Goal: Task Accomplishment & Management: Use online tool/utility

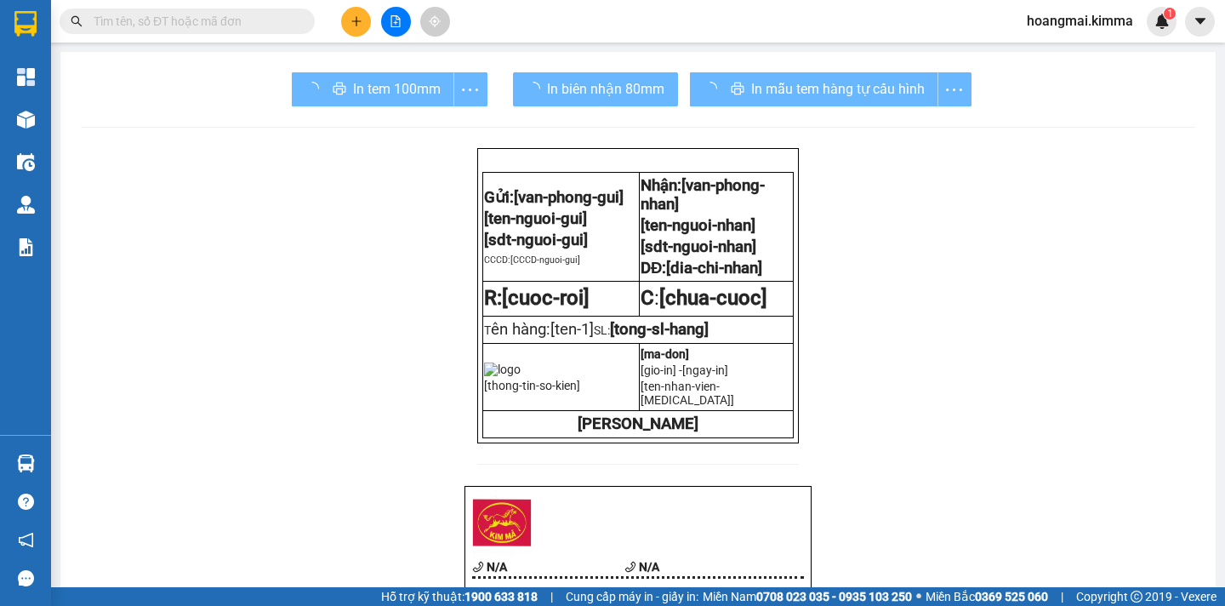
click at [40, 112] on div at bounding box center [26, 120] width 30 height 30
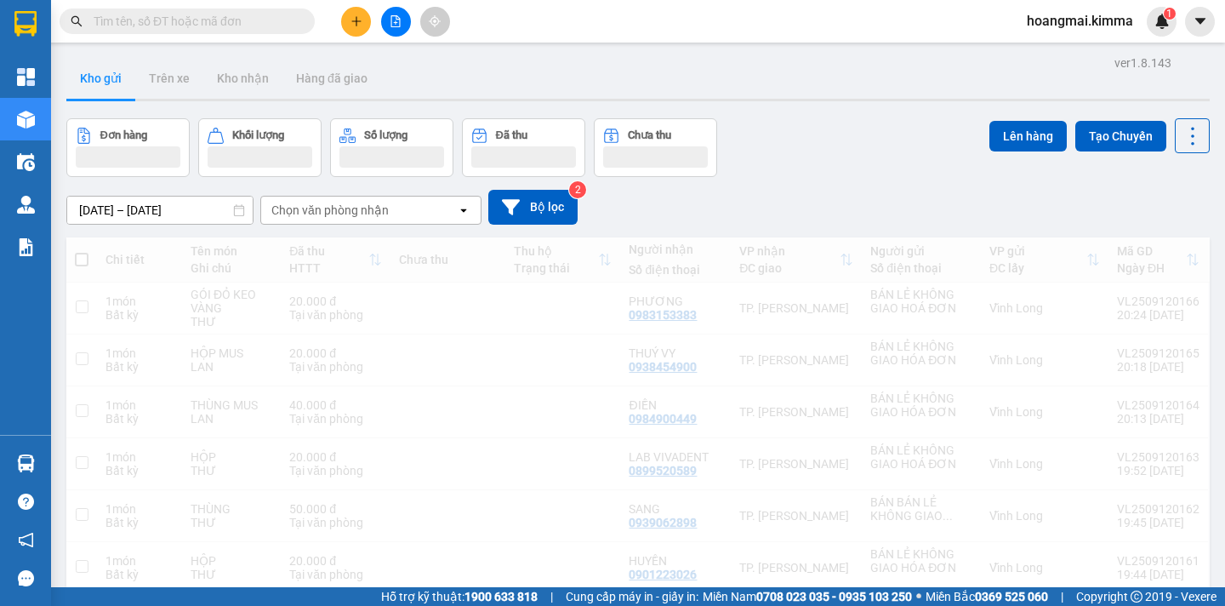
click at [501, 168] on button "Đã thu" at bounding box center [523, 147] width 123 height 59
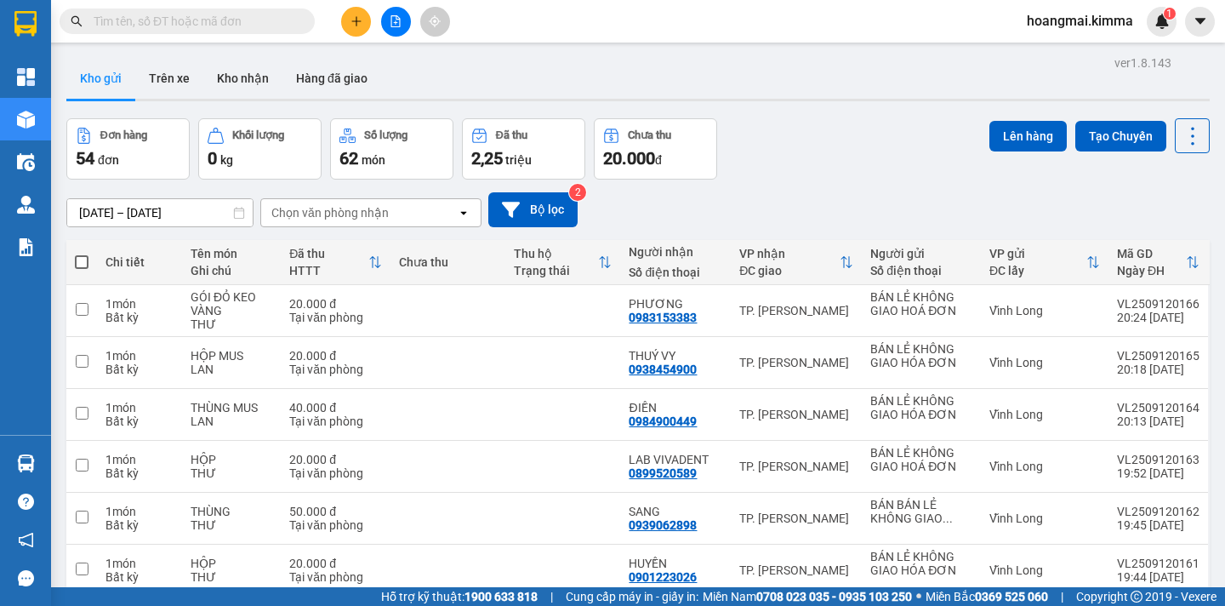
drag, startPoint x: 784, startPoint y: 171, endPoint x: 652, endPoint y: 179, distance: 132.1
click at [539, 149] on div "2,25 triệu" at bounding box center [523, 158] width 105 height 24
click at [481, 149] on span "2,25" at bounding box center [486, 158] width 31 height 20
click at [735, 174] on div "Đơn hàng 54 đơn Khối lượng 0 kg Số lượng 62 món Đã thu 2,25 triệu Chưa thu 20.0…" at bounding box center [637, 148] width 1143 height 61
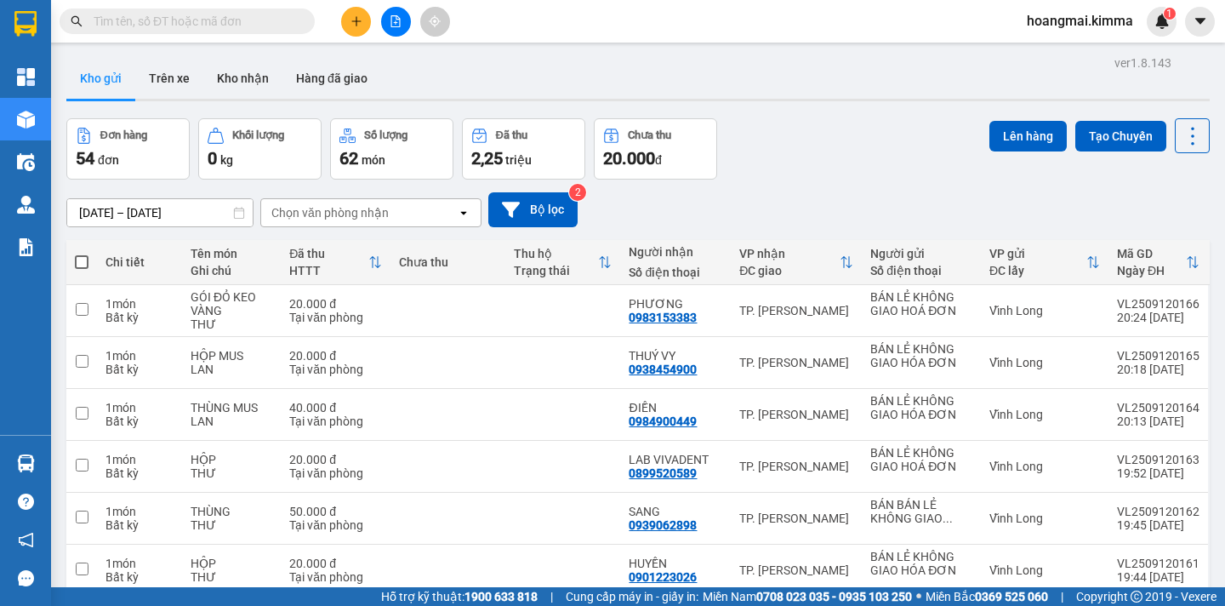
click at [209, 18] on input "text" at bounding box center [194, 21] width 201 height 19
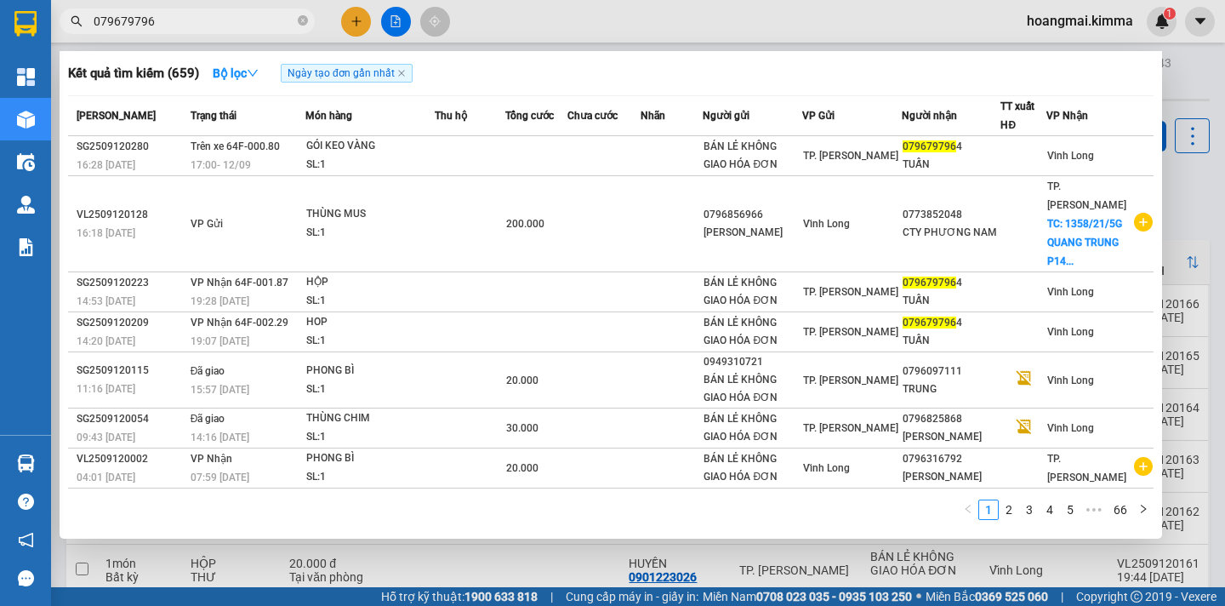
type input "0796797964"
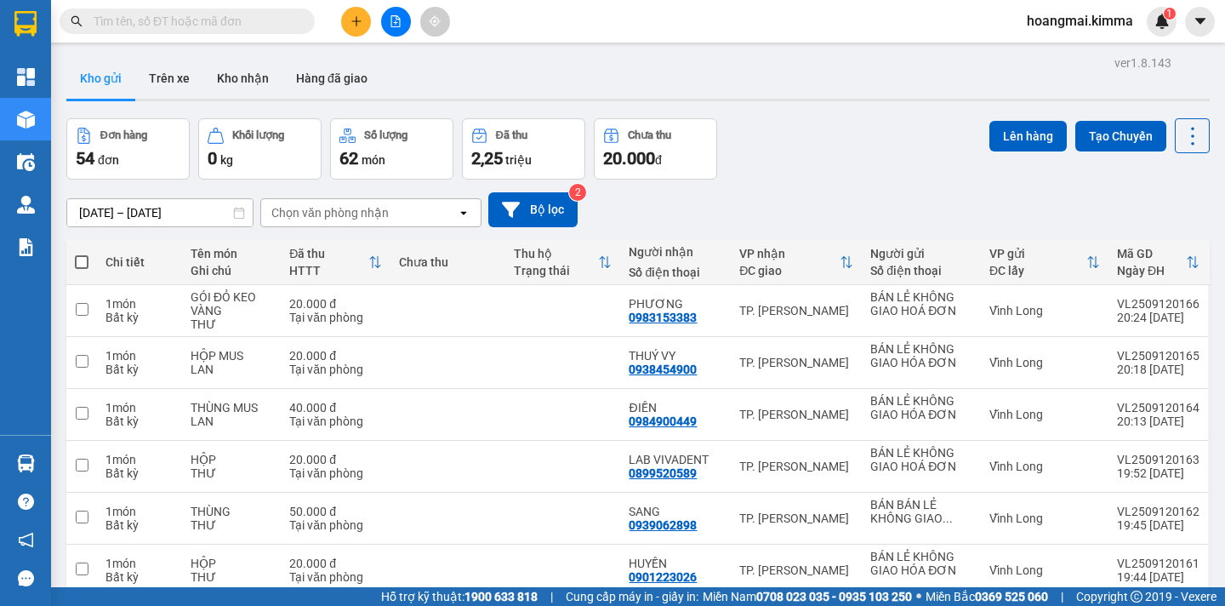
click at [524, 154] on span "triệu" at bounding box center [518, 160] width 26 height 14
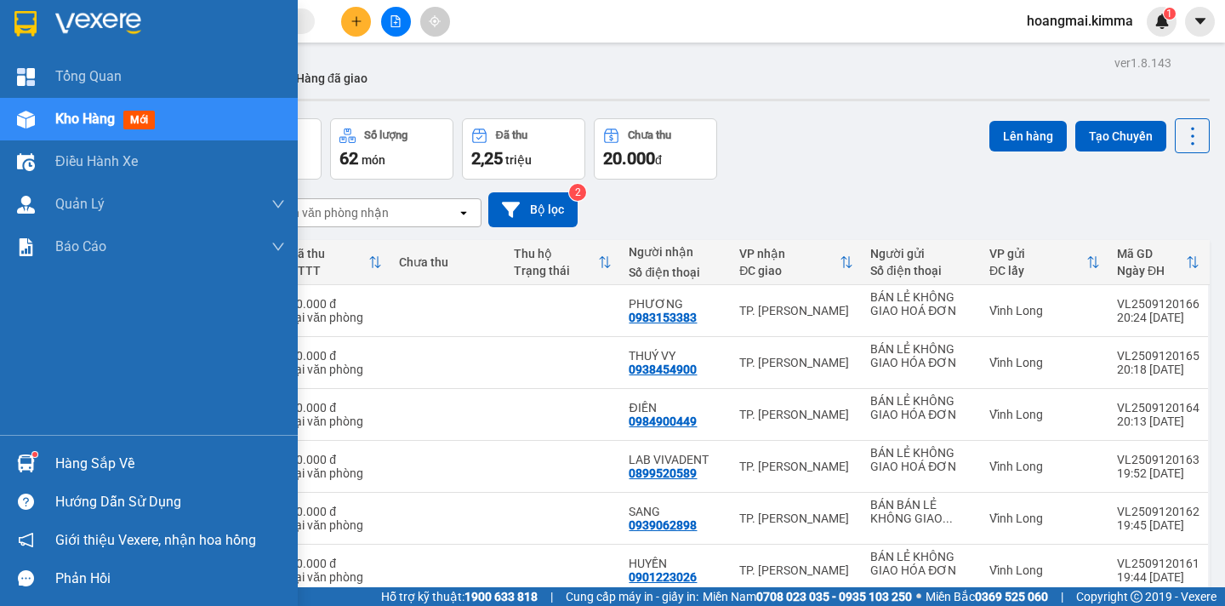
click at [80, 119] on span "Kho hàng" at bounding box center [85, 119] width 60 height 16
